Goal: Task Accomplishment & Management: Manage account settings

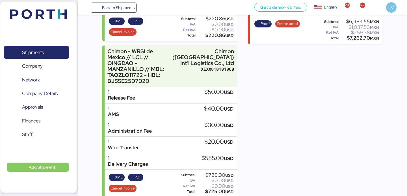
scroll to position [205, 0]
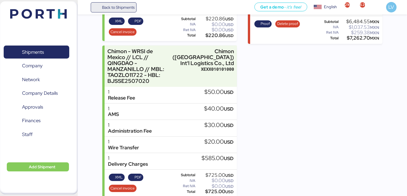
click at [133, 10] on span "Back to Shipments" at bounding box center [118, 7] width 32 height 7
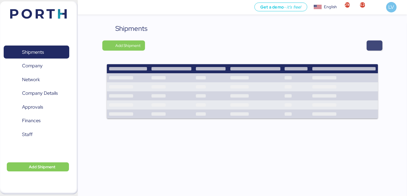
click at [380, 47] on span "button" at bounding box center [374, 45] width 16 height 10
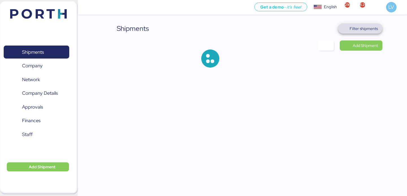
click at [353, 24] on span "Filter shipments" at bounding box center [360, 28] width 44 height 10
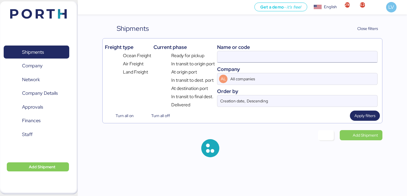
click at [319, 55] on input at bounding box center [297, 56] width 160 height 11
paste input "454510027178"
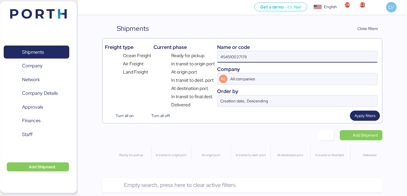
click at [257, 59] on input "454510027178" at bounding box center [297, 56] width 160 height 11
paste input "O005193"
type input "O0051938"
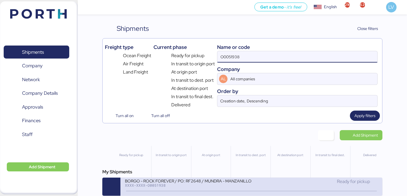
click at [169, 187] on div "XXXX-XXXX-O0051938" at bounding box center [188, 185] width 126 height 4
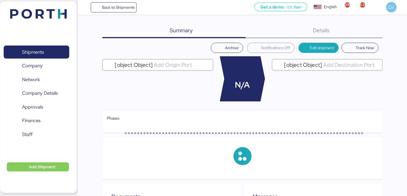
click at [355, 24] on div "Details 0" at bounding box center [313, 30] width 137 height 15
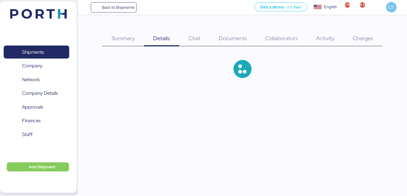
click at [370, 35] on span "Charges" at bounding box center [362, 37] width 20 height 7
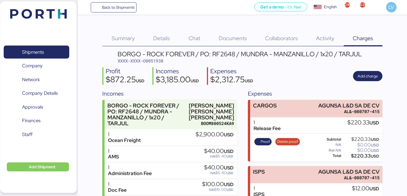
click at [234, 39] on span "Documents" at bounding box center [233, 37] width 28 height 7
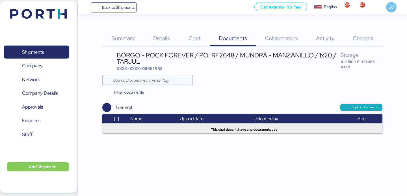
click at [166, 40] on span "Details" at bounding box center [161, 37] width 17 height 7
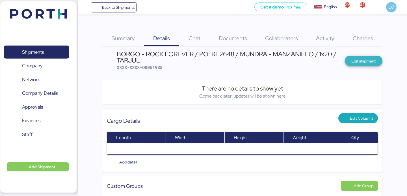
click at [355, 60] on span "Edit shipment" at bounding box center [363, 61] width 24 height 7
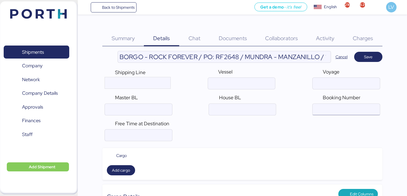
click at [355, 110] on input "ocean" at bounding box center [345, 109] width 67 height 11
paste input "454510027178"
type input "454510027178"
click at [334, 68] on div "Shipping Line Vessel Voyage Master BL House BL Booking Number" at bounding box center [241, 92] width 279 height 52
click at [172, 104] on input "ocean" at bounding box center [138, 109] width 67 height 11
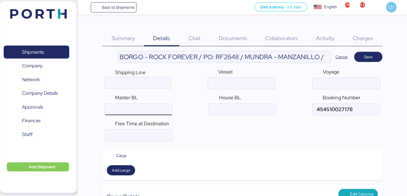
paste input "454510027178"
type input "454510027178"
click at [127, 172] on span "Add cargo" at bounding box center [121, 170] width 18 height 7
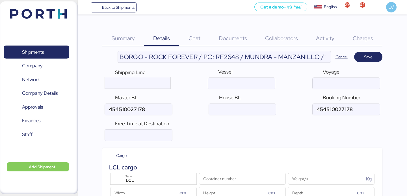
click at [148, 172] on div "LCL Type" at bounding box center [153, 178] width 89 height 14
click at [147, 176] on div "LCL Type" at bounding box center [154, 178] width 64 height 11
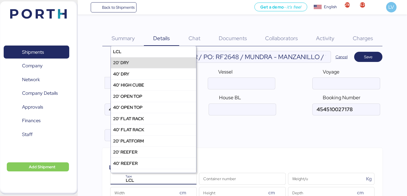
click at [142, 62] on div "20' DRY" at bounding box center [153, 62] width 85 height 11
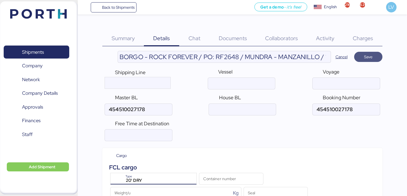
click at [367, 61] on span "Save" at bounding box center [368, 57] width 28 height 10
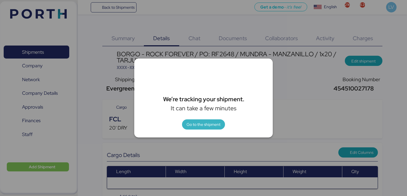
click at [212, 126] on span "Go to the shipment" at bounding box center [203, 124] width 34 height 7
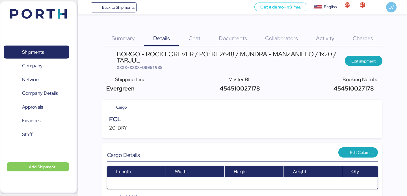
click at [365, 35] on span "Charges" at bounding box center [362, 37] width 20 height 7
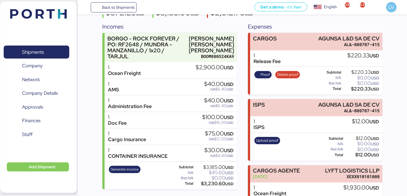
scroll to position [75, 0]
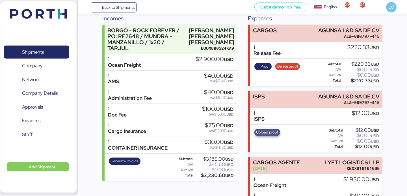
click at [264, 134] on span "Upload proof" at bounding box center [267, 132] width 22 height 6
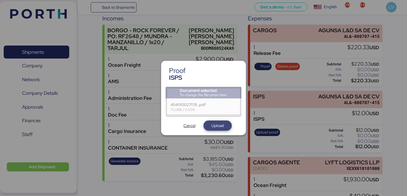
click at [220, 125] on span "Upload" at bounding box center [217, 125] width 12 height 7
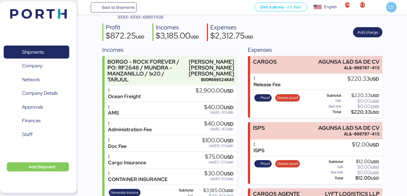
scroll to position [55, 0]
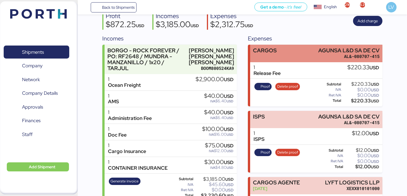
click at [334, 54] on div "AL&-080707-415" at bounding box center [348, 56] width 61 height 6
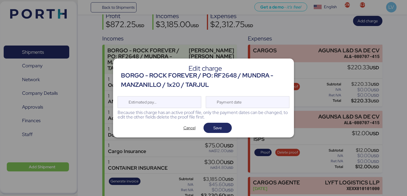
click at [176, 121] on div "Edit charge BORGO - ROCK FOREVER / PO: RF2648 / MUNDRA - MANZANILLO / 1x20 / TA…" at bounding box center [203, 97] width 181 height 79
click at [189, 124] on span "Cancel" at bounding box center [189, 127] width 12 height 7
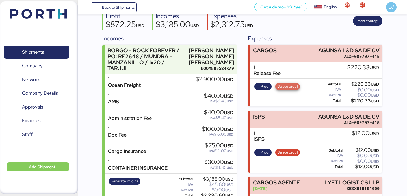
click at [289, 85] on span "Delete proof" at bounding box center [287, 86] width 21 height 6
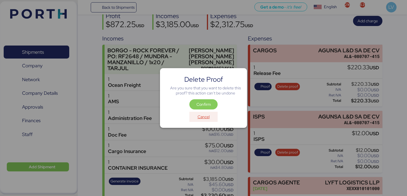
click at [211, 118] on span "Cancel" at bounding box center [203, 117] width 19 height 8
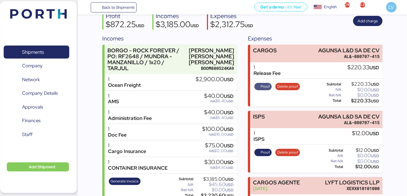
click at [270, 87] on span "Proof" at bounding box center [263, 86] width 18 height 7
click at [294, 84] on span "Delete proof" at bounding box center [287, 86] width 21 height 6
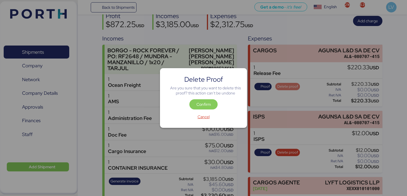
scroll to position [0, 0]
click at [211, 99] on div "Delete Proof Are you sure that you want to delete this proof? this action can't…" at bounding box center [203, 98] width 87 height 60
click at [211, 103] on span "Confirm" at bounding box center [203, 104] width 19 height 8
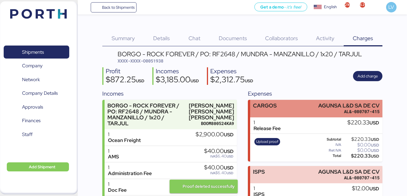
click at [281, 104] on div "CARGOS AGUNSA L&D SA DE CV AL&-080707-415" at bounding box center [316, 108] width 132 height 17
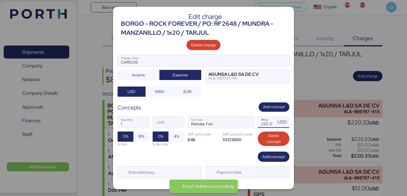
click at [264, 124] on input "220.33" at bounding box center [267, 121] width 18 height 11
type input "3"
type input "245"
click at [145, 134] on span "16%" at bounding box center [141, 136] width 16 height 10
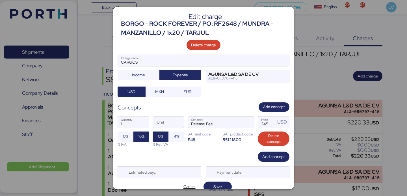
scroll to position [7, 0]
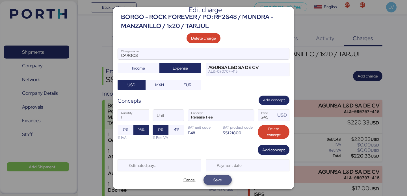
click at [224, 178] on span "Save" at bounding box center [217, 180] width 19 height 8
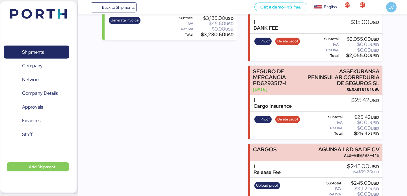
scroll to position [230, 0]
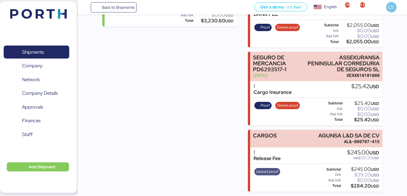
click at [268, 168] on span "Upload proof" at bounding box center [267, 171] width 26 height 7
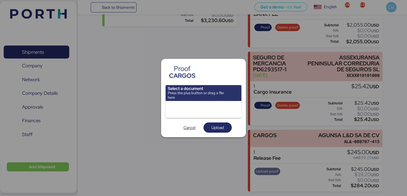
scroll to position [0, 0]
click at [240, 106] on div at bounding box center [203, 109] width 76 height 17
click at [224, 94] on input "file" at bounding box center [203, 93] width 76 height 16
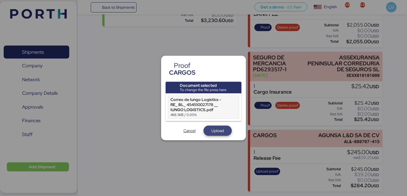
click at [213, 135] on span "Upload" at bounding box center [217, 130] width 28 height 10
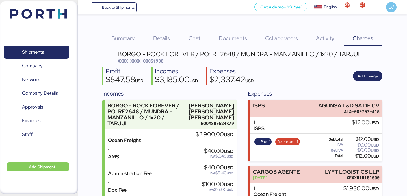
click at [158, 61] on span "XXXX-XXXX-O0051938" at bounding box center [140, 61] width 46 height 6
copy span "O0051938"
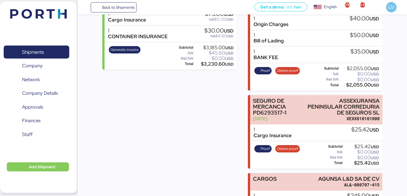
scroll to position [230, 0]
